Goal: Task Accomplishment & Management: Manage account settings

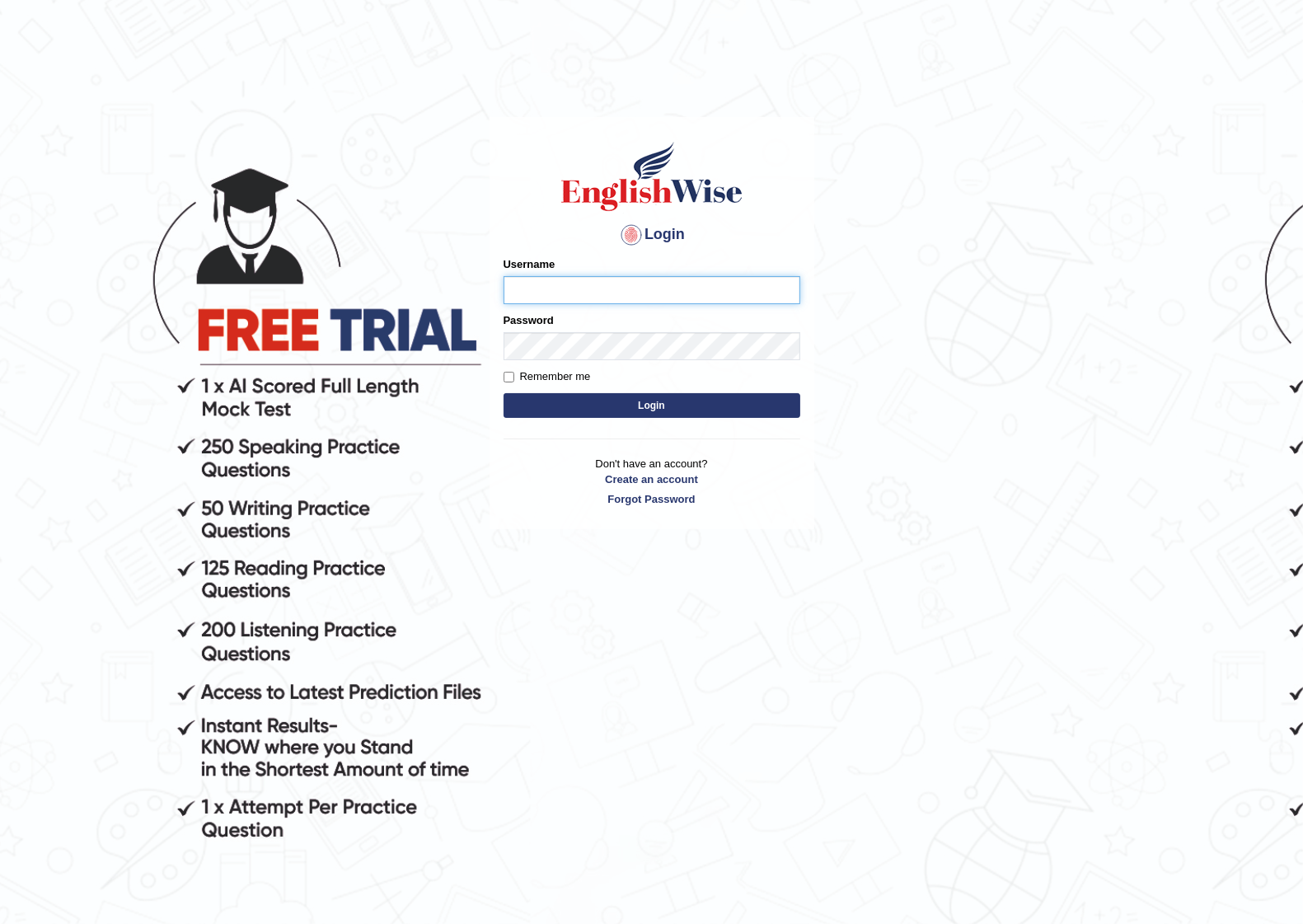
drag, startPoint x: 631, startPoint y: 293, endPoint x: 614, endPoint y: 277, distance: 23.3
click at [631, 293] on input "Username" at bounding box center [652, 290] width 297 height 28
click at [608, 275] on div "Username" at bounding box center [652, 280] width 297 height 48
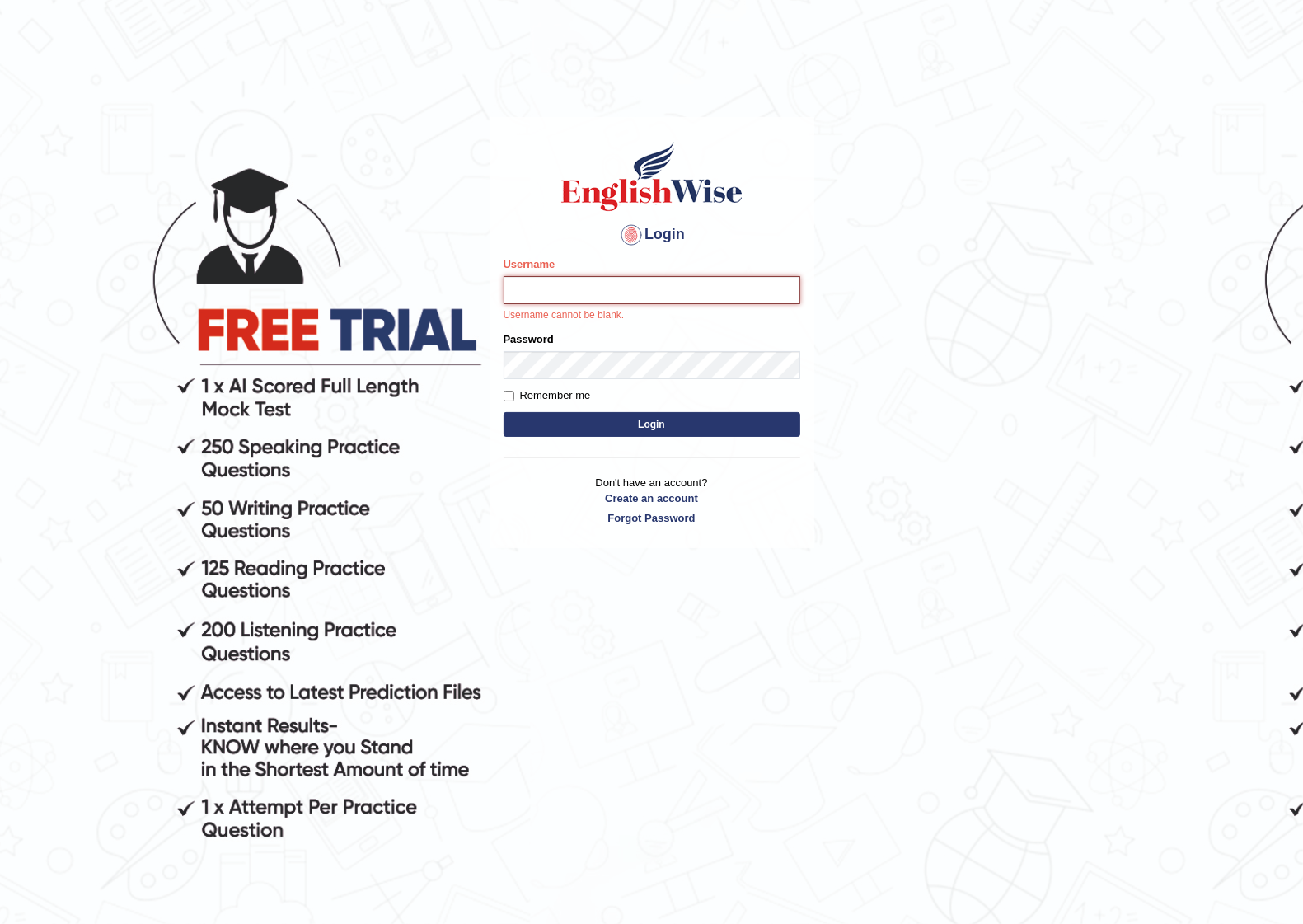
click at [598, 292] on input "Username" at bounding box center [652, 290] width 297 height 28
type input "Shoeb51"
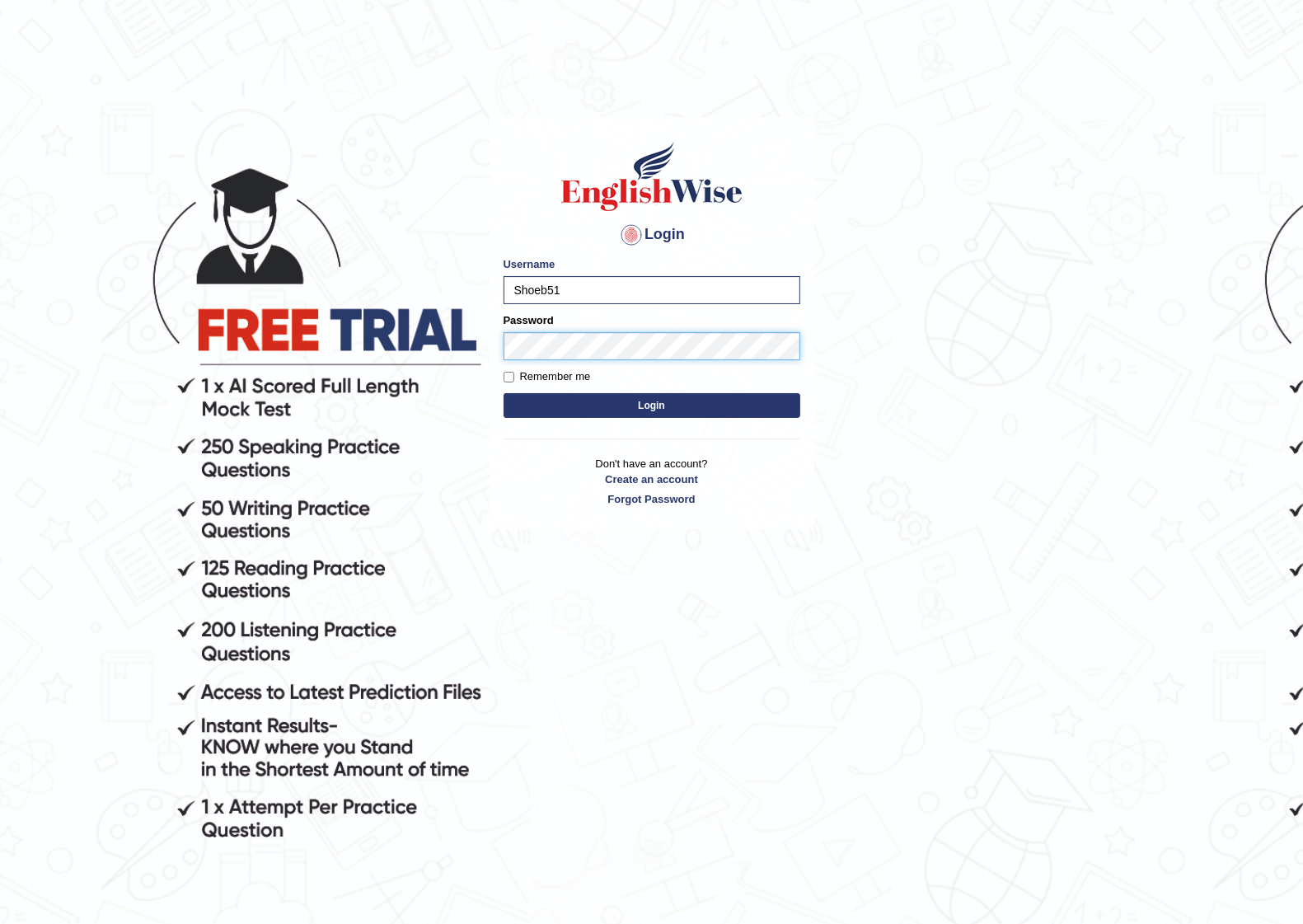
click at [503, 393] on button "Login" at bounding box center [652, 405] width 297 height 25
